Goal: Task Accomplishment & Management: Complete application form

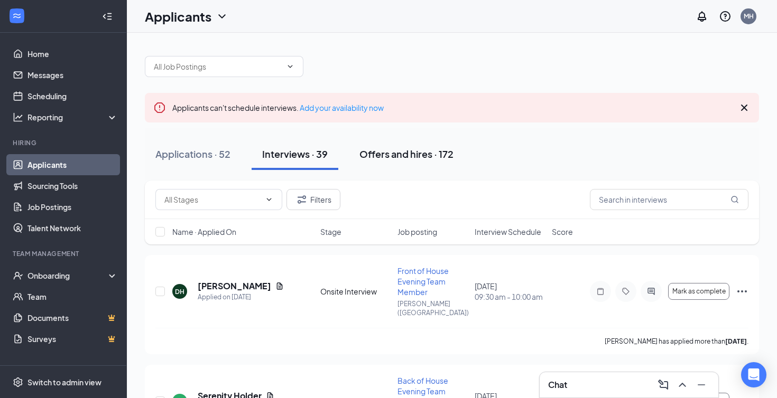
click at [404, 152] on div "Offers and hires · 172" at bounding box center [406, 153] width 94 height 13
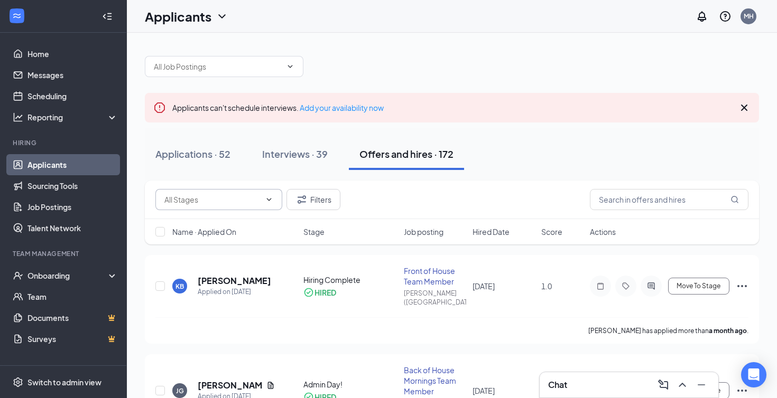
click at [248, 201] on input "text" at bounding box center [212, 200] width 96 height 12
click at [215, 244] on div "Hiring Complete (5)" at bounding box center [206, 244] width 67 height 12
type input "Hiring Complete (5)"
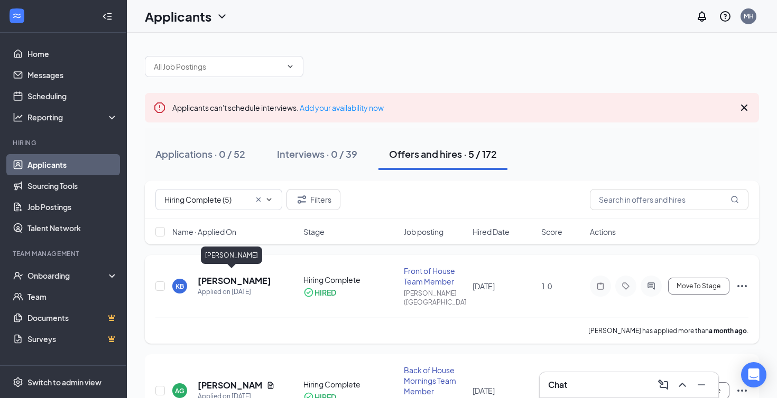
click at [227, 277] on h5 "[PERSON_NAME]" at bounding box center [234, 281] width 73 height 12
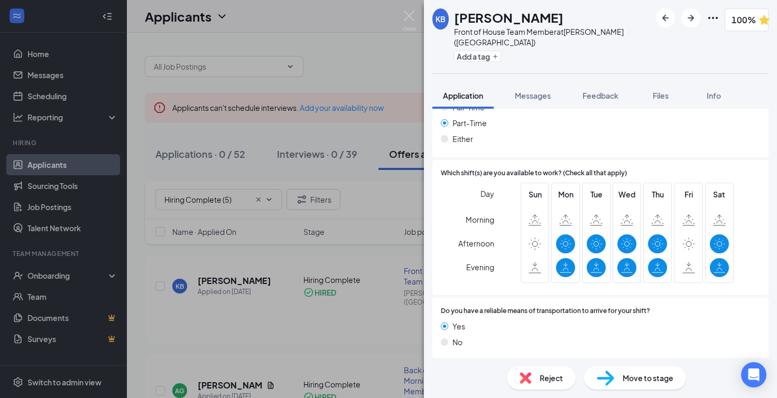
scroll to position [697, 0]
click at [438, 373] on icon "ChevronDown" at bounding box center [438, 375] width 7 height 4
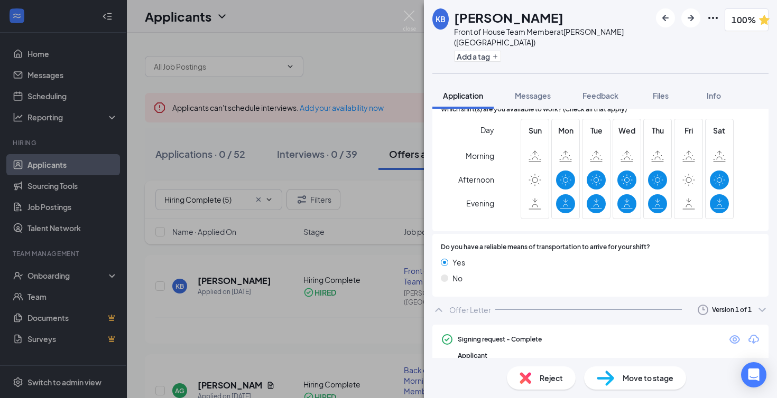
scroll to position [761, 0]
click at [734, 334] on icon "Eye" at bounding box center [734, 340] width 13 height 13
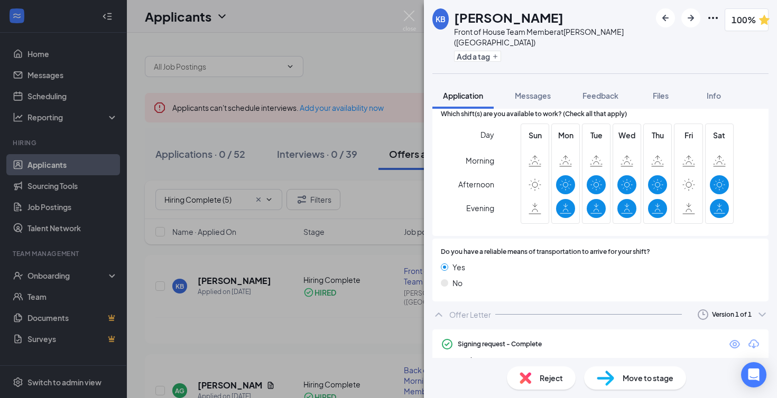
click at [637, 383] on span "Move to stage" at bounding box center [647, 379] width 51 height 12
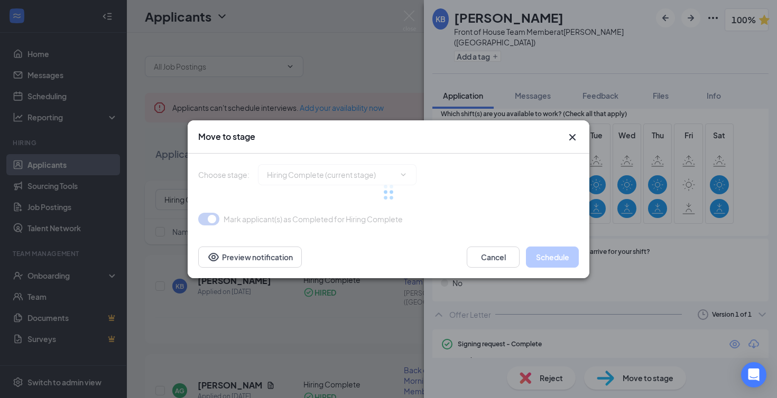
type input "Admin Day! (final stage)"
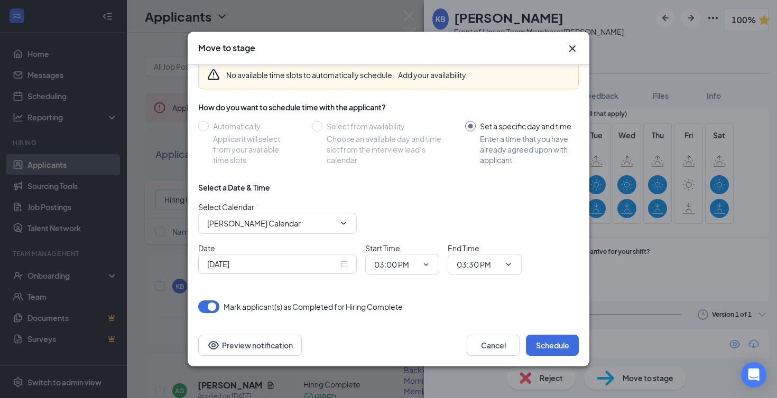
scroll to position [50, 0]
click at [317, 268] on input "[DATE]" at bounding box center [272, 264] width 131 height 12
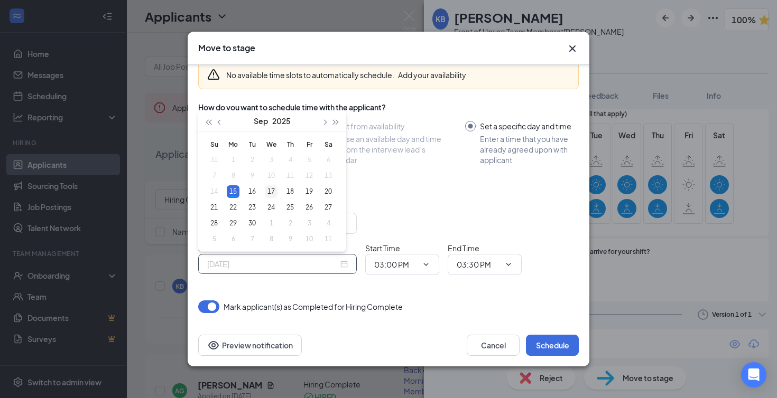
type input "[DATE]"
click at [272, 189] on div "17" at bounding box center [271, 191] width 13 height 13
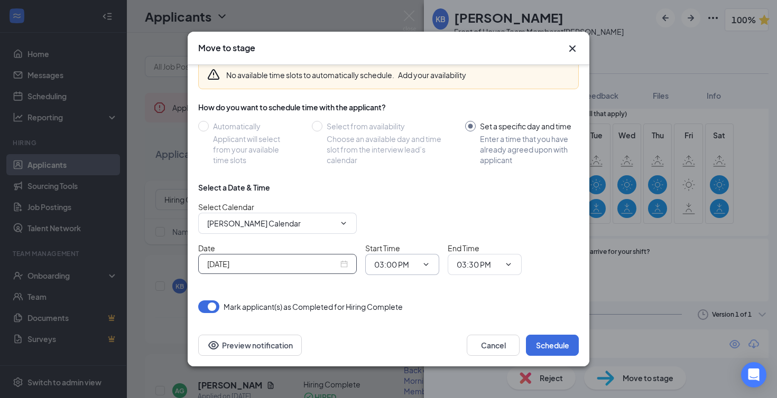
click at [427, 265] on icon "ChevronDown" at bounding box center [426, 265] width 5 height 3
click at [419, 267] on span "03:00 PM" at bounding box center [402, 264] width 74 height 21
click at [422, 263] on span at bounding box center [425, 264] width 11 height 8
drag, startPoint x: 404, startPoint y: 264, endPoint x: 394, endPoint y: 266, distance: 10.9
click at [404, 264] on input "03:00 PM" at bounding box center [395, 265] width 43 height 12
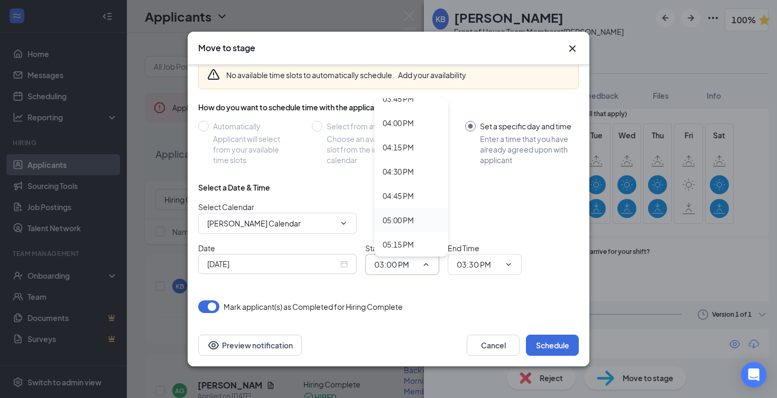
scroll to position [1550, 0]
click at [399, 212] on div "05:00 PM" at bounding box center [398, 213] width 31 height 12
type input "05:00 PM"
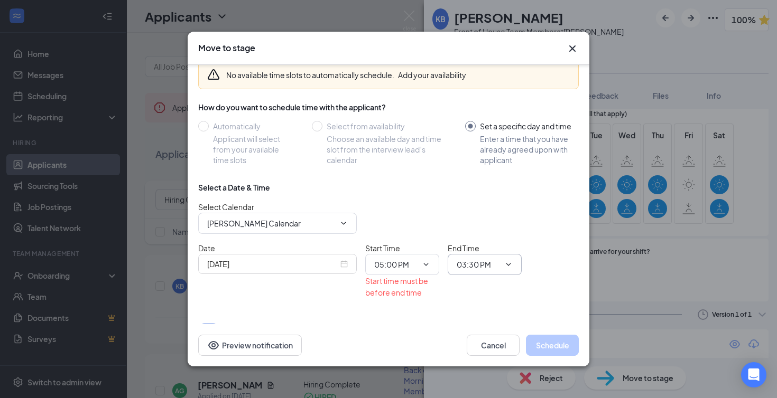
click at [488, 267] on input "03:30 PM" at bounding box center [478, 265] width 43 height 12
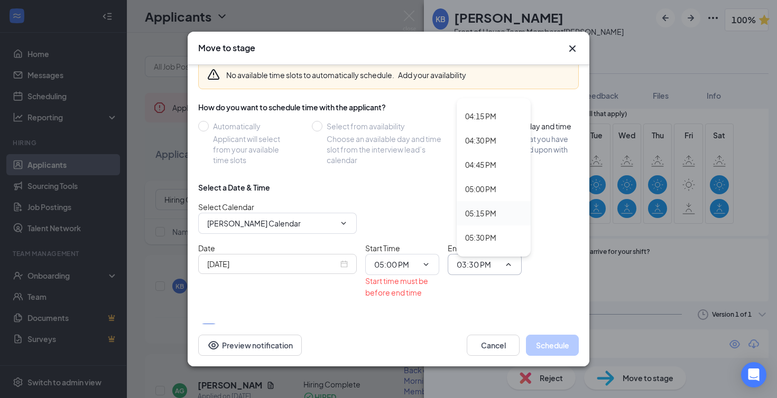
scroll to position [1589, 0]
click at [486, 221] on div "05:30 PM" at bounding box center [480, 223] width 31 height 12
type input "05:30 PM"
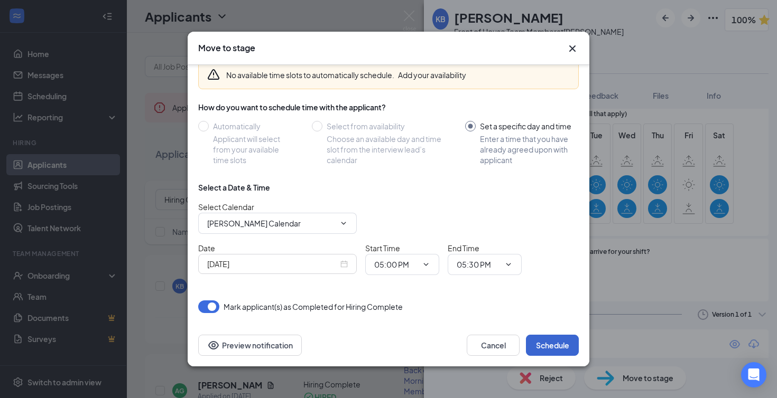
click at [552, 348] on button "Schedule" at bounding box center [552, 345] width 53 height 21
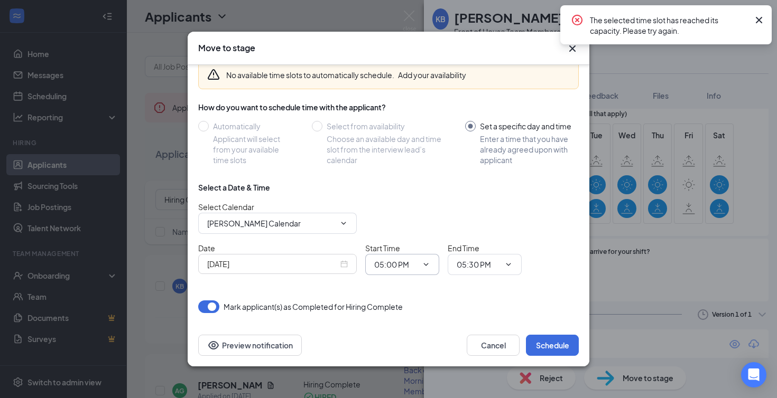
click at [430, 266] on span "05:00 PM 12:00 AM 12:15 AM 12:30 AM 12:45 AM 01:00 AM 01:15 AM 01:30 AM 01:45 A…" at bounding box center [402, 264] width 74 height 21
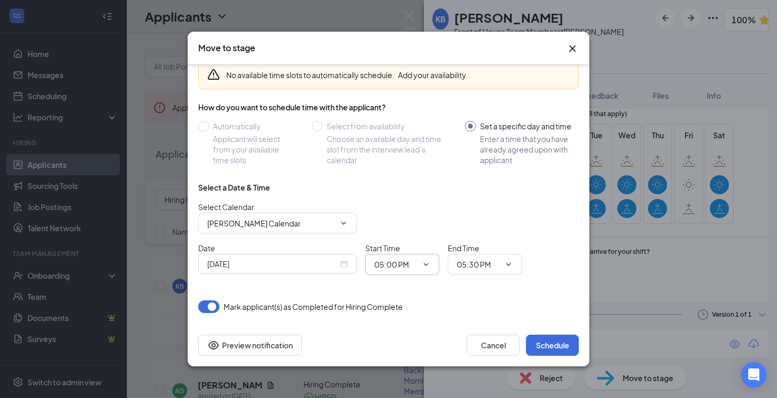
click at [402, 268] on input "05:00 PM" at bounding box center [395, 265] width 43 height 12
click at [398, 238] on div "05:15 PM" at bounding box center [398, 237] width 31 height 12
type input "05:15 PM"
click at [480, 268] on input "05:30 PM" at bounding box center [478, 265] width 43 height 12
click at [481, 247] on div "05:45 PM" at bounding box center [480, 247] width 31 height 12
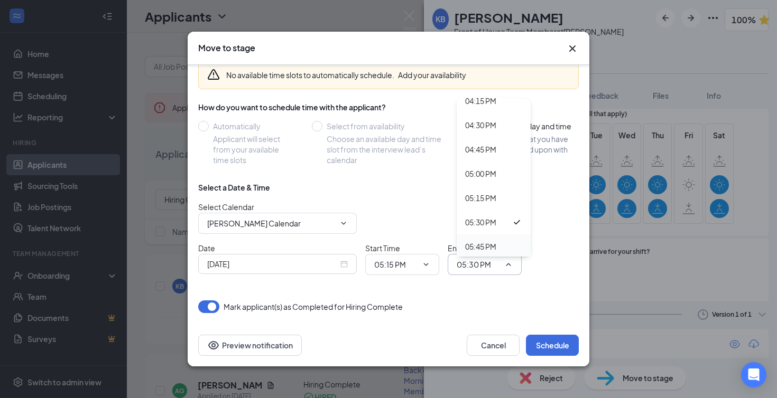
type input "05:45 PM"
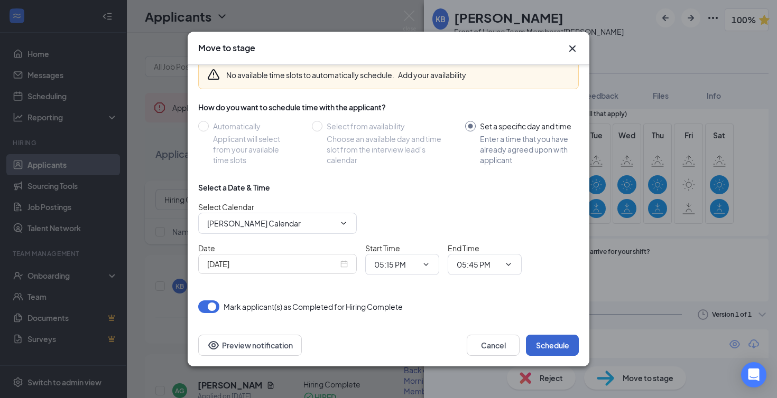
click at [553, 347] on button "Schedule" at bounding box center [552, 345] width 53 height 21
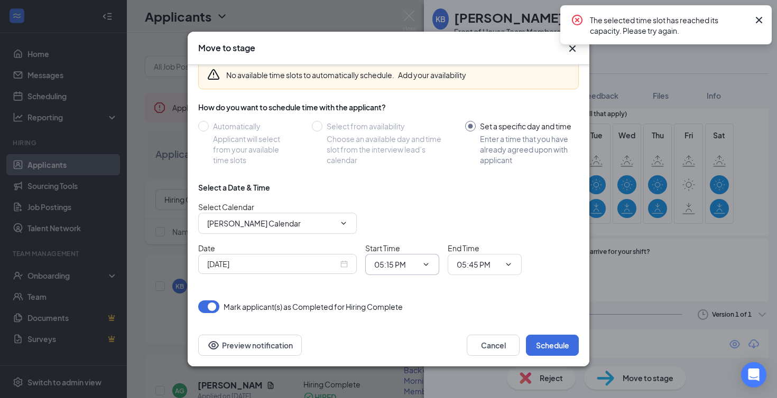
click at [411, 264] on input "05:15 PM" at bounding box center [395, 265] width 43 height 12
click at [394, 203] on div "05:30 PM" at bounding box center [398, 202] width 31 height 12
type input "05:30 PM"
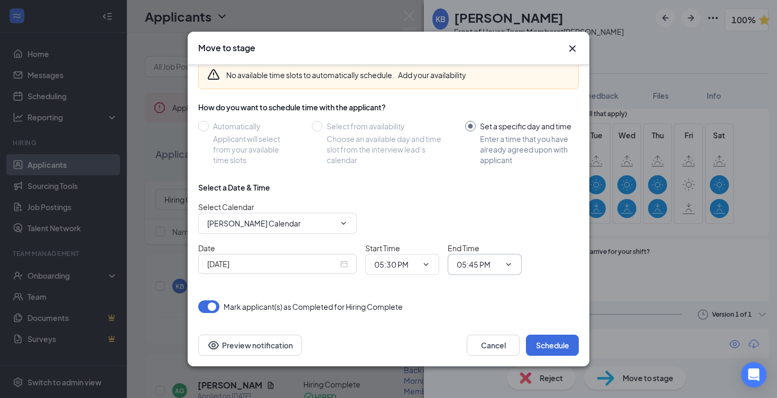
click at [481, 265] on input "05:45 PM" at bounding box center [478, 265] width 43 height 12
click at [536, 302] on div "Mark applicant(s) as Completed for Hiring Complete" at bounding box center [388, 307] width 380 height 13
click at [554, 347] on button "Schedule" at bounding box center [552, 345] width 53 height 21
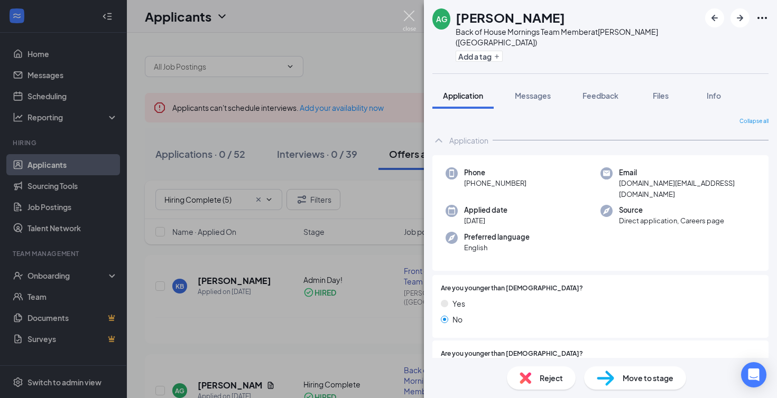
click at [410, 22] on img at bounding box center [409, 21] width 13 height 21
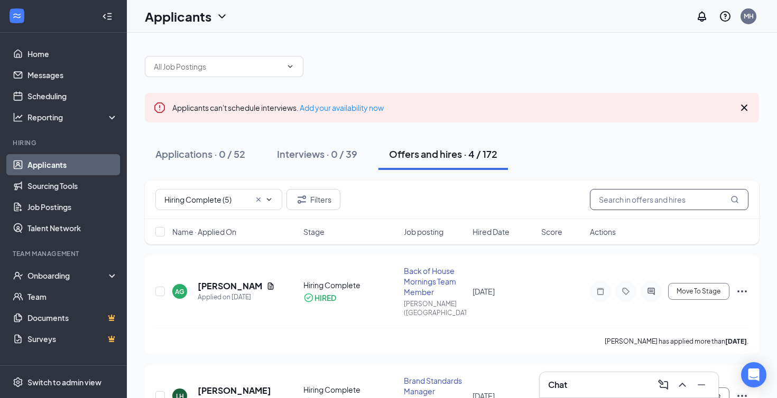
click at [624, 198] on input "text" at bounding box center [669, 199] width 159 height 21
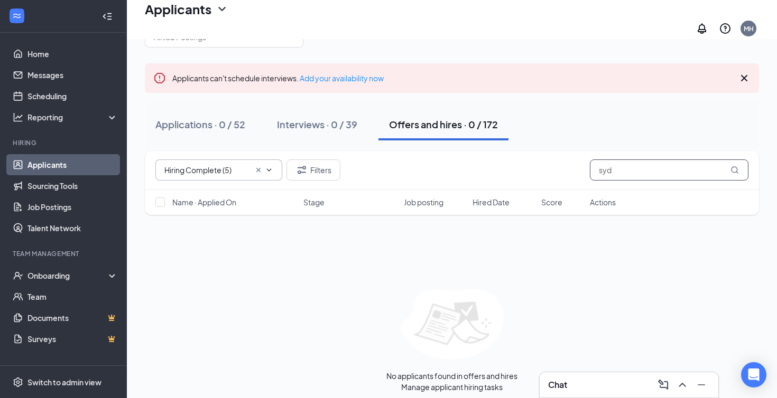
scroll to position [35, 0]
type input "syd"
click at [258, 166] on icon "Cross" at bounding box center [258, 170] width 8 height 8
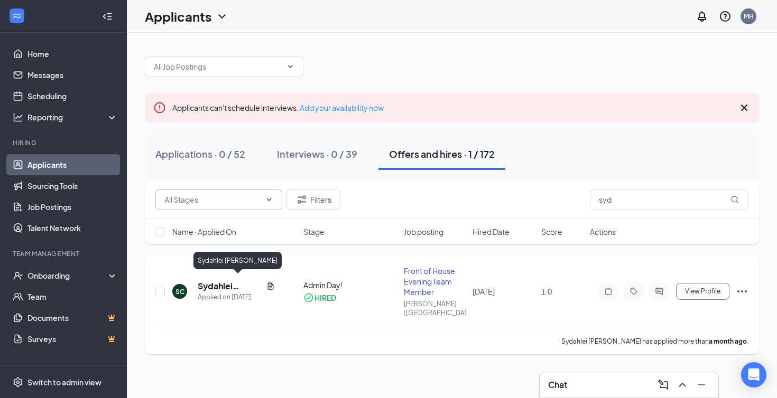
click at [214, 282] on h5 "Sydahlei [PERSON_NAME]" at bounding box center [230, 287] width 64 height 12
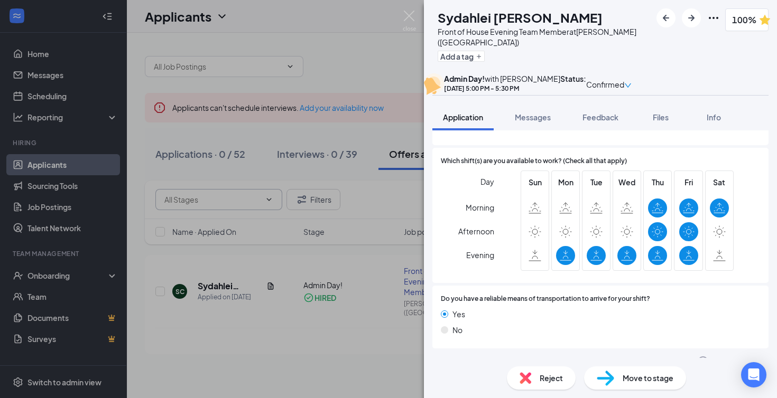
scroll to position [786, 0]
drag, startPoint x: 435, startPoint y: 346, endPoint x: 446, endPoint y: 345, distance: 10.6
click at [435, 356] on icon "ChevronDown" at bounding box center [438, 362] width 13 height 13
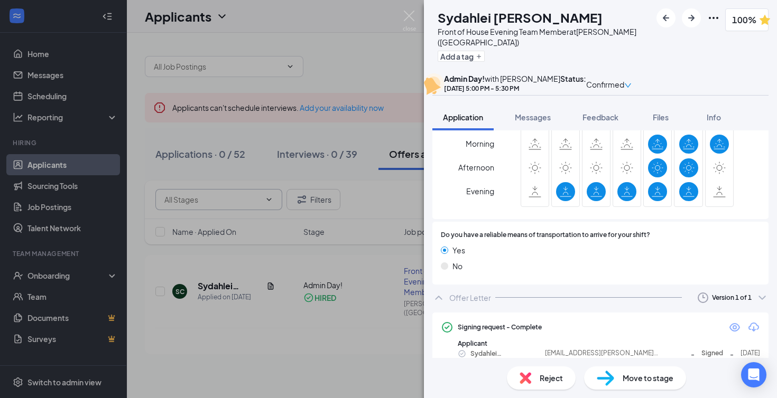
scroll to position [850, 0]
click at [736, 322] on icon "Eye" at bounding box center [734, 328] width 13 height 13
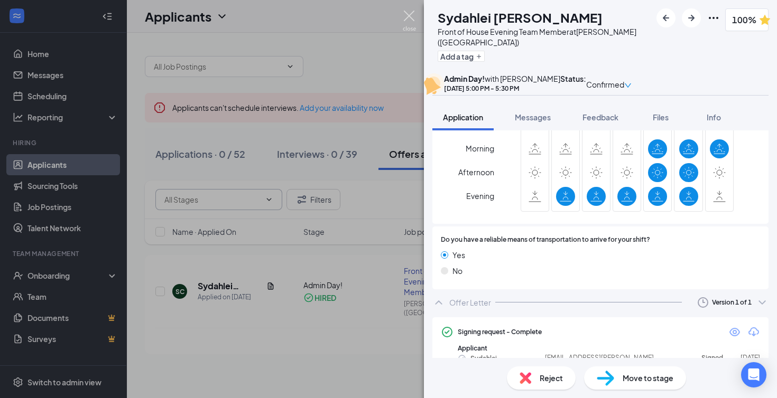
click at [410, 16] on img at bounding box center [409, 21] width 13 height 21
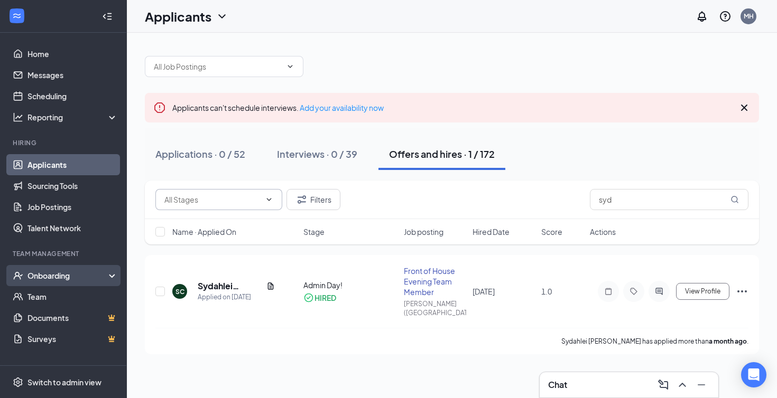
click at [66, 274] on div "Onboarding" at bounding box center [67, 276] width 81 height 11
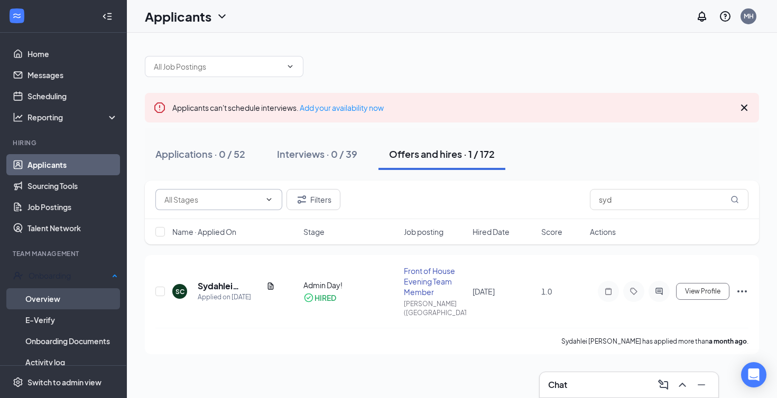
drag, startPoint x: 61, startPoint y: 295, endPoint x: 69, endPoint y: 295, distance: 7.4
click at [61, 295] on link "Overview" at bounding box center [71, 299] width 92 height 21
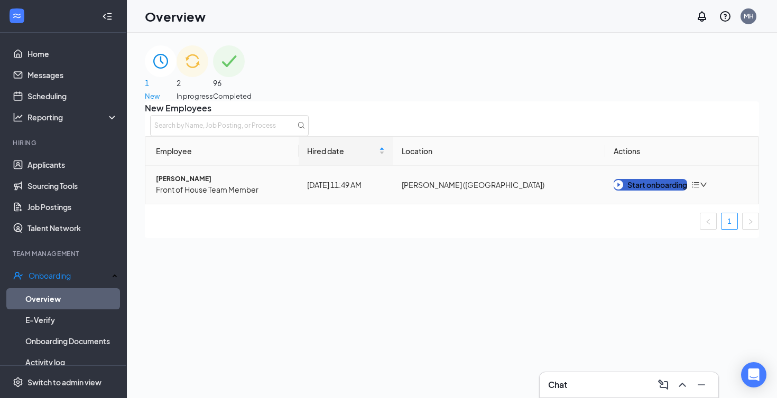
click at [645, 191] on div "Start onboarding" at bounding box center [649, 185] width 73 height 12
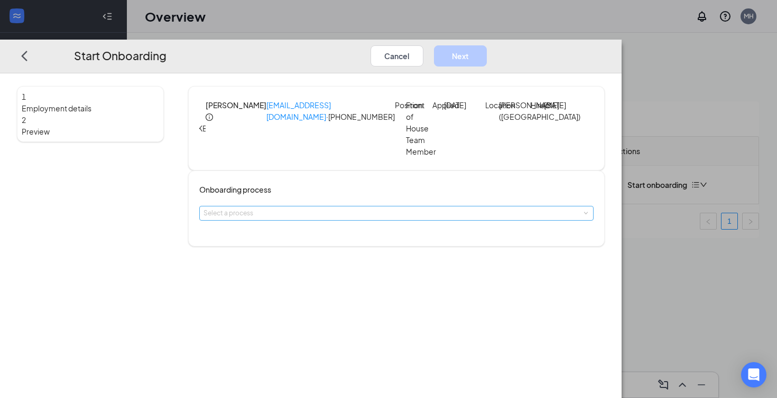
click at [328, 219] on div "Select a process" at bounding box center [393, 213] width 381 height 11
drag, startPoint x: 316, startPoint y: 247, endPoint x: 325, endPoint y: 245, distance: 9.2
click at [317, 247] on li "Onboarding" at bounding box center [353, 246] width 173 height 17
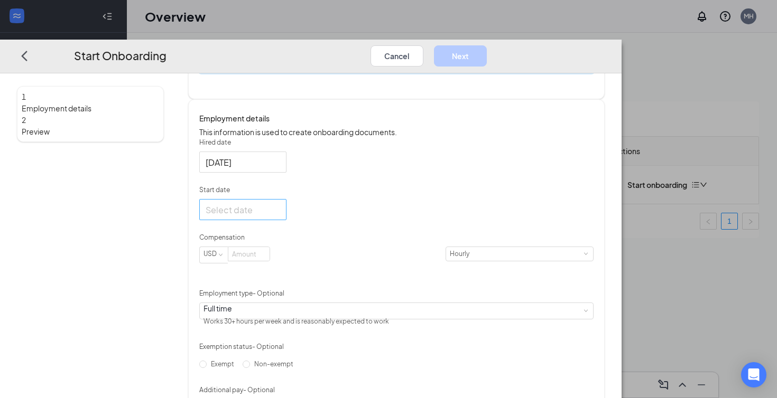
scroll to position [151, 0]
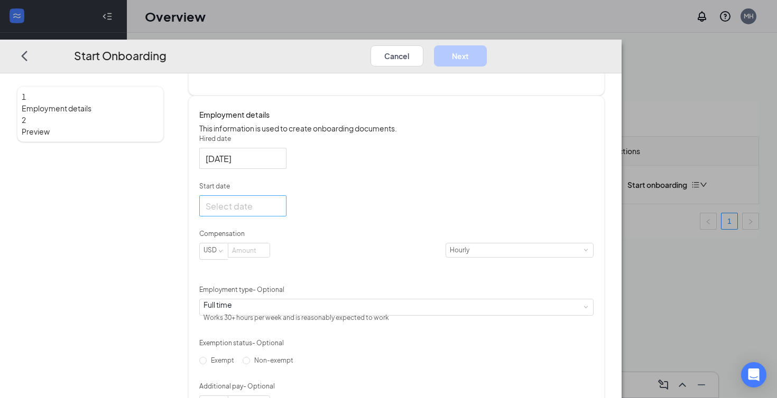
click at [278, 213] on input "Start date" at bounding box center [242, 206] width 72 height 13
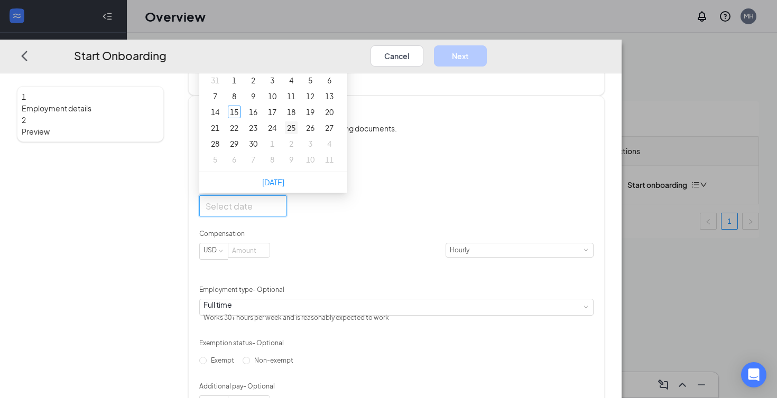
type input "[DATE]"
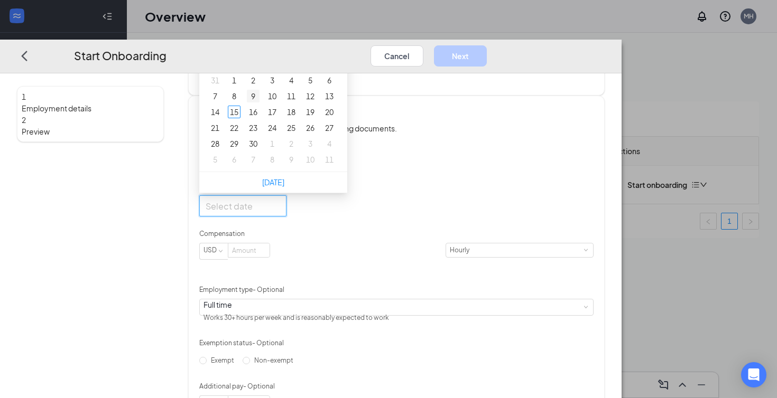
type input "[DATE]"
click at [240, 135] on div "22" at bounding box center [234, 128] width 13 height 13
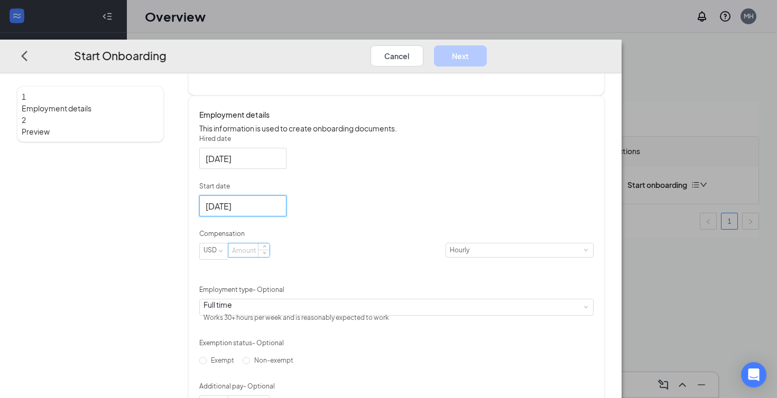
click at [269, 258] on input at bounding box center [248, 251] width 41 height 14
type input "12.5"
drag, startPoint x: 469, startPoint y: 297, endPoint x: 436, endPoint y: 308, distance: 34.3
click at [469, 298] on div "Hired date [DATE] Start date [DATE] [DATE] Su Mo Tu We Th Fr Sa 31 1 2 3 4 5 6 …" at bounding box center [396, 273] width 394 height 278
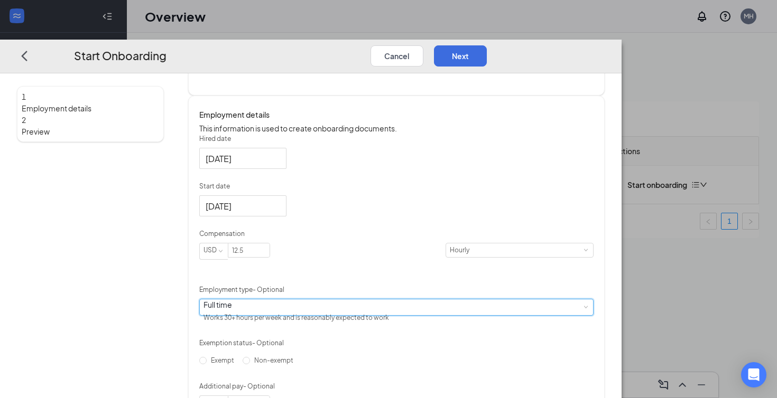
drag, startPoint x: 397, startPoint y: 340, endPoint x: 392, endPoint y: 342, distance: 6.0
click at [397, 316] on div "Full time Works 30+ hours per week and is reasonably expected to work" at bounding box center [396, 308] width 386 height 16
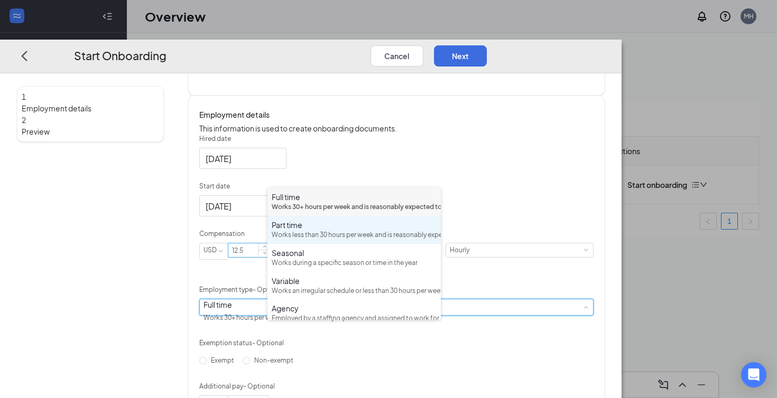
drag, startPoint x: 301, startPoint y: 246, endPoint x: 356, endPoint y: 274, distance: 62.4
click at [301, 240] on div "Works less than 30 hours per week and is reasonably expected to work" at bounding box center [354, 235] width 165 height 10
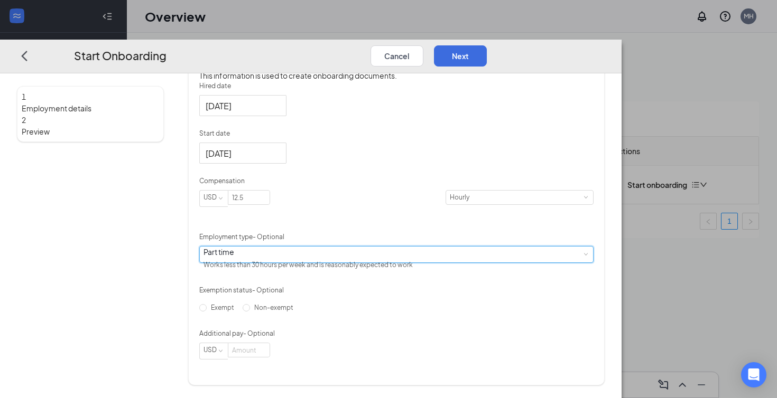
scroll to position [231, 0]
click at [250, 312] on input "Non-exempt" at bounding box center [246, 308] width 7 height 7
radio input "true"
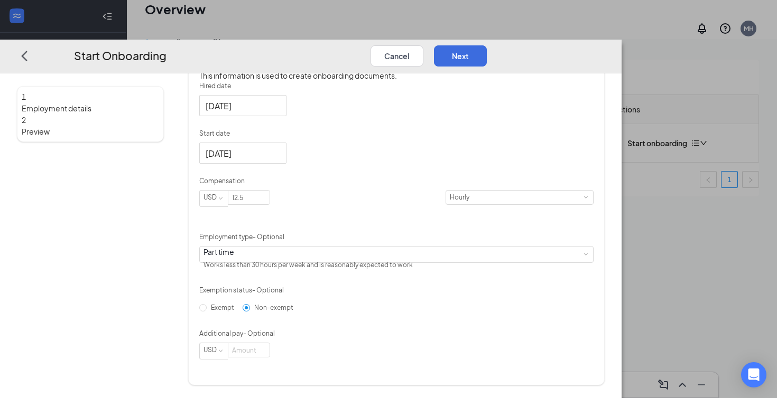
scroll to position [48, 0]
click at [487, 45] on button "Next" at bounding box center [460, 55] width 53 height 21
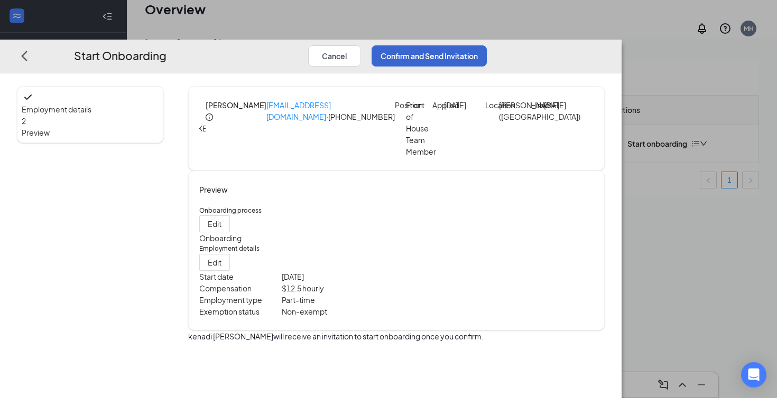
click at [487, 45] on button "Confirm and Send Invitation" at bounding box center [428, 55] width 115 height 21
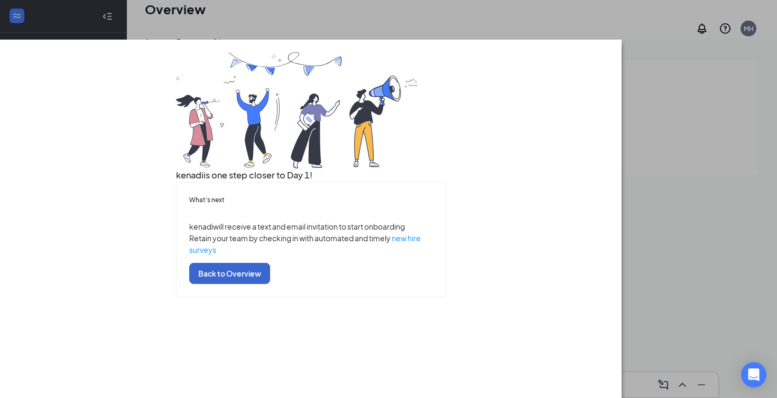
click at [270, 284] on button "Back to Overview" at bounding box center [229, 273] width 81 height 21
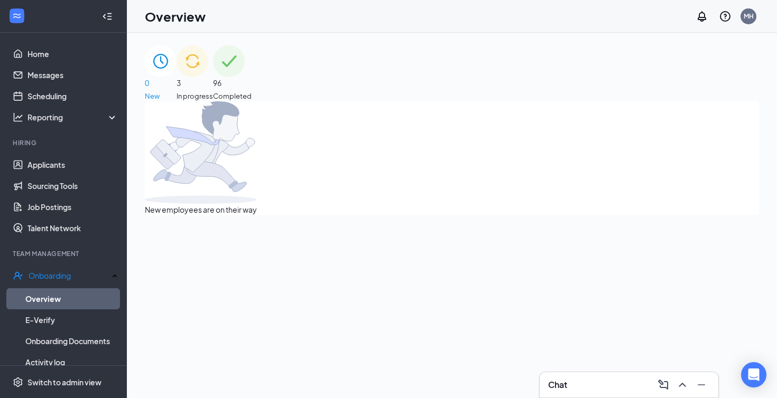
click at [213, 94] on div "3 In progress" at bounding box center [194, 73] width 36 height 56
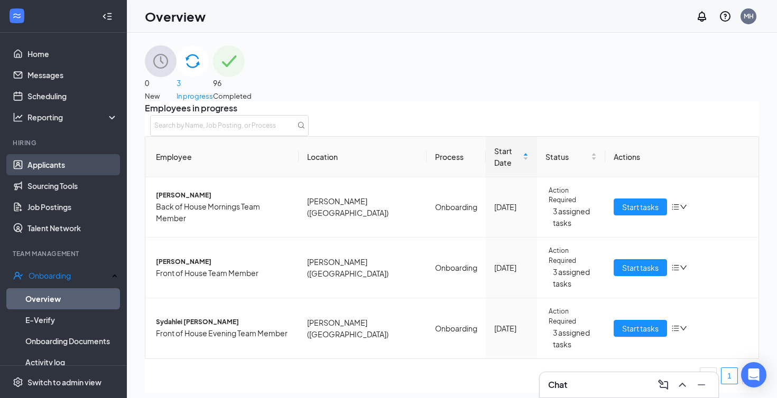
click at [53, 165] on link "Applicants" at bounding box center [72, 164] width 90 height 21
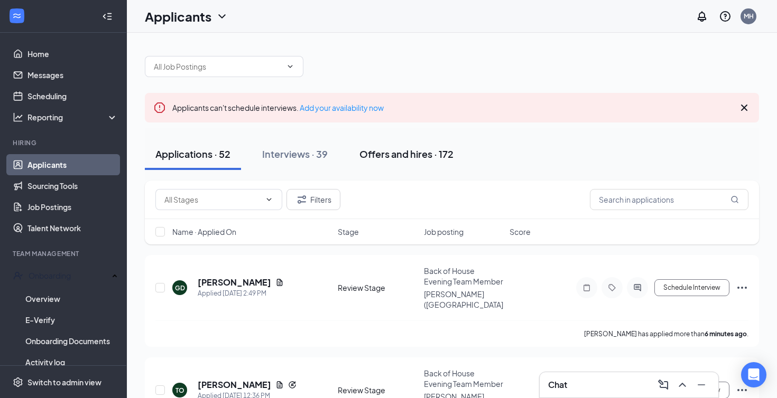
click at [399, 154] on div "Offers and hires · 172" at bounding box center [406, 153] width 94 height 13
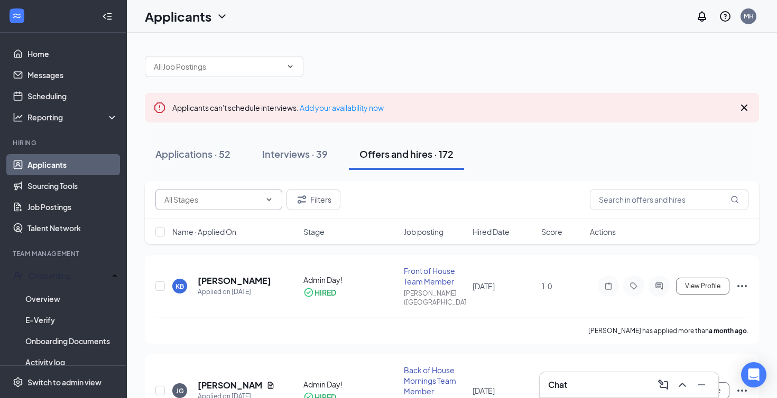
click at [229, 206] on span at bounding box center [218, 199] width 127 height 21
click at [212, 203] on input "text" at bounding box center [212, 200] width 96 height 12
click at [498, 184] on div "Admin Day! (168) Hiring Complete (4) Filters" at bounding box center [452, 200] width 614 height 39
